Goal: Task Accomplishment & Management: Use online tool/utility

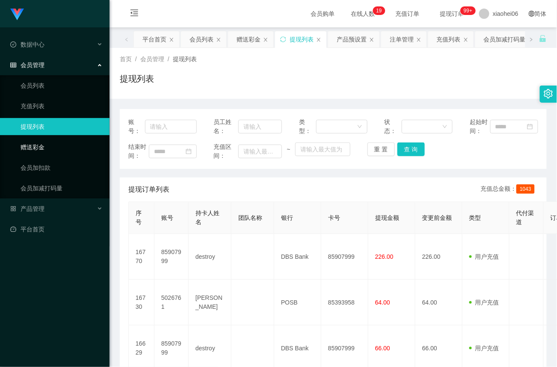
drag, startPoint x: 0, startPoint y: 0, endPoint x: 67, endPoint y: 142, distance: 157.3
click at [42, 145] on link "赠送彩金" at bounding box center [62, 147] width 82 height 17
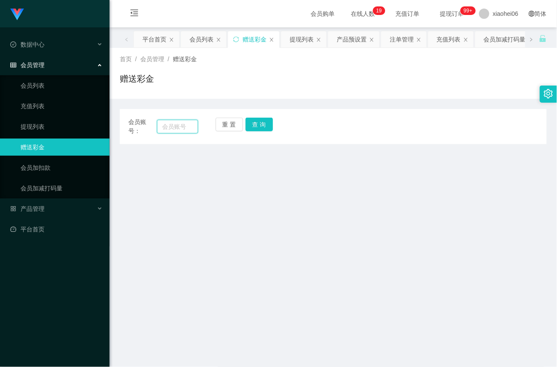
click at [185, 128] on input "text" at bounding box center [177, 127] width 41 height 14
paste input "85907999"
type input "85907999"
click at [259, 125] on button "查 询" at bounding box center [259, 125] width 27 height 14
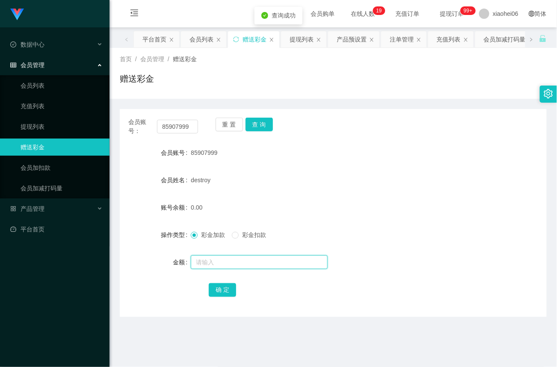
click at [222, 259] on input "text" at bounding box center [259, 262] width 137 height 14
type input "15"
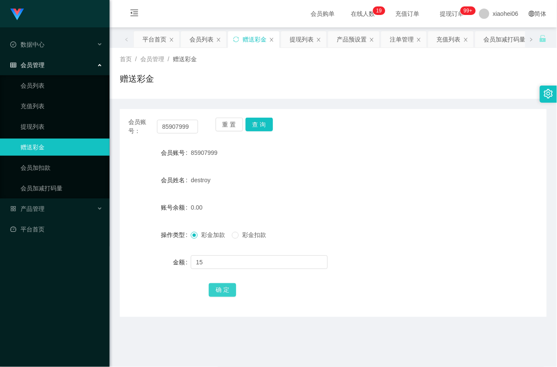
drag, startPoint x: 222, startPoint y: 290, endPoint x: 227, endPoint y: 288, distance: 5.3
click at [222, 290] on button "确 定" at bounding box center [222, 290] width 27 height 14
drag, startPoint x: 192, startPoint y: 124, endPoint x: 67, endPoint y: 127, distance: 125.0
click at [62, 126] on section "Jingdong工作台代理端 数据中心 会员管理 会员列表 充值列表 提现列表 赠送彩金 会员加扣款 会员加减打码量 产品管理 平台首页 保存配置 重置配置 …" at bounding box center [278, 259] width 557 height 519
drag, startPoint x: 264, startPoint y: 124, endPoint x: 264, endPoint y: 146, distance: 21.8
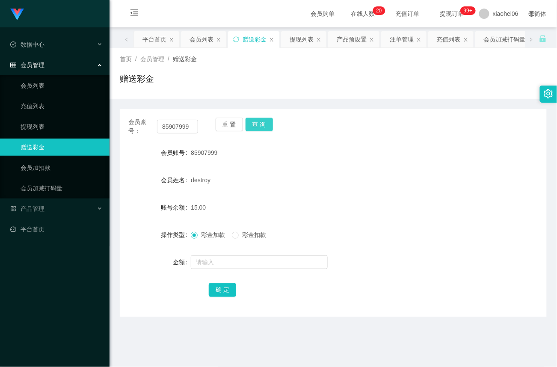
click at [264, 128] on button "查 询" at bounding box center [259, 125] width 27 height 14
click at [231, 264] on input "text" at bounding box center [259, 262] width 137 height 14
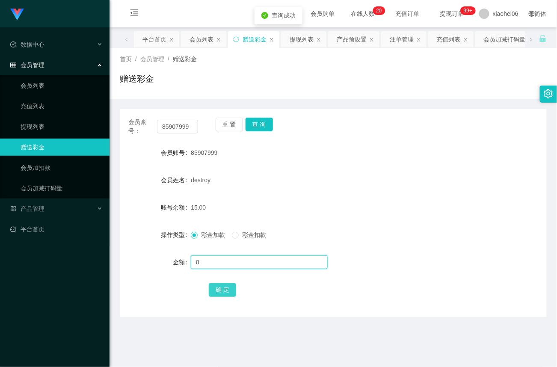
type input "8"
click at [226, 293] on button "确 定" at bounding box center [222, 290] width 27 height 14
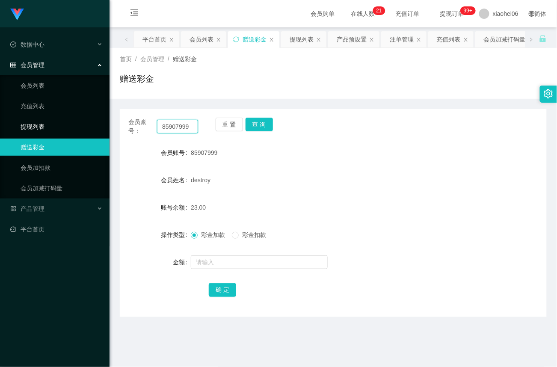
drag, startPoint x: 194, startPoint y: 126, endPoint x: 61, endPoint y: 124, distance: 133.1
click at [61, 124] on section "Jingdong工作台代理端 数据中心 会员管理 会员列表 充值列表 提现列表 赠送彩金 会员加扣款 会员加减打码量 产品管理 平台首页 保存配置 重置配置 …" at bounding box center [278, 259] width 557 height 519
drag, startPoint x: 263, startPoint y: 128, endPoint x: 260, endPoint y: 158, distance: 30.1
click at [262, 130] on button "查 询" at bounding box center [259, 125] width 27 height 14
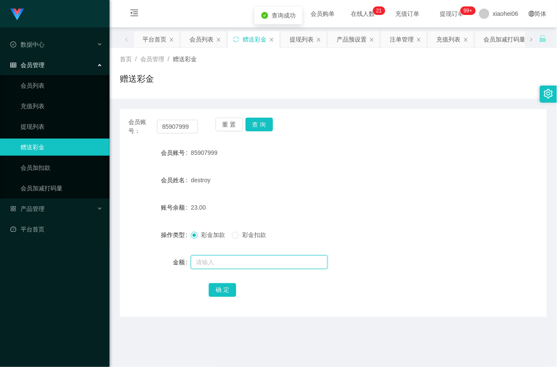
click at [221, 265] on input "text" at bounding box center [259, 262] width 137 height 14
type input "8"
click at [217, 290] on button "确 定" at bounding box center [222, 290] width 27 height 14
